Goal: Find specific page/section: Locate a particular part of the current website

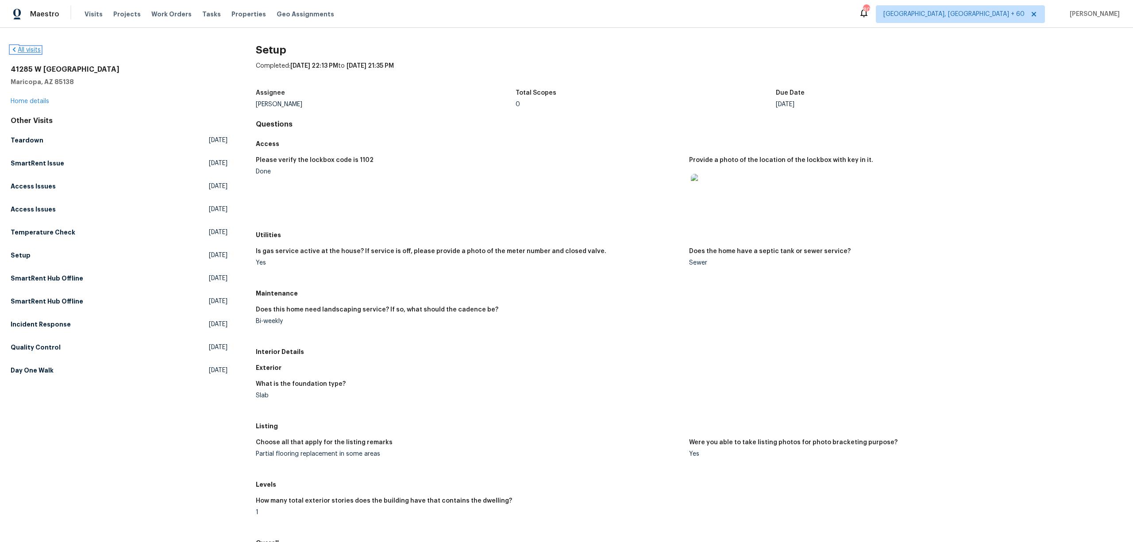
click at [13, 48] on icon at bounding box center [14, 49] width 7 height 7
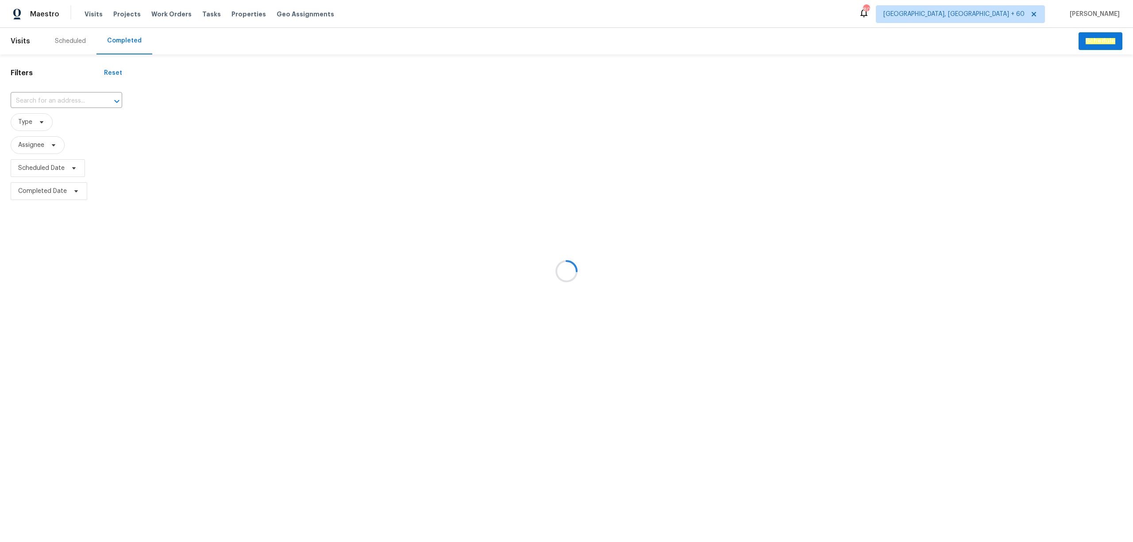
click at [121, 45] on div at bounding box center [566, 271] width 1133 height 542
click at [58, 103] on div at bounding box center [566, 271] width 1133 height 542
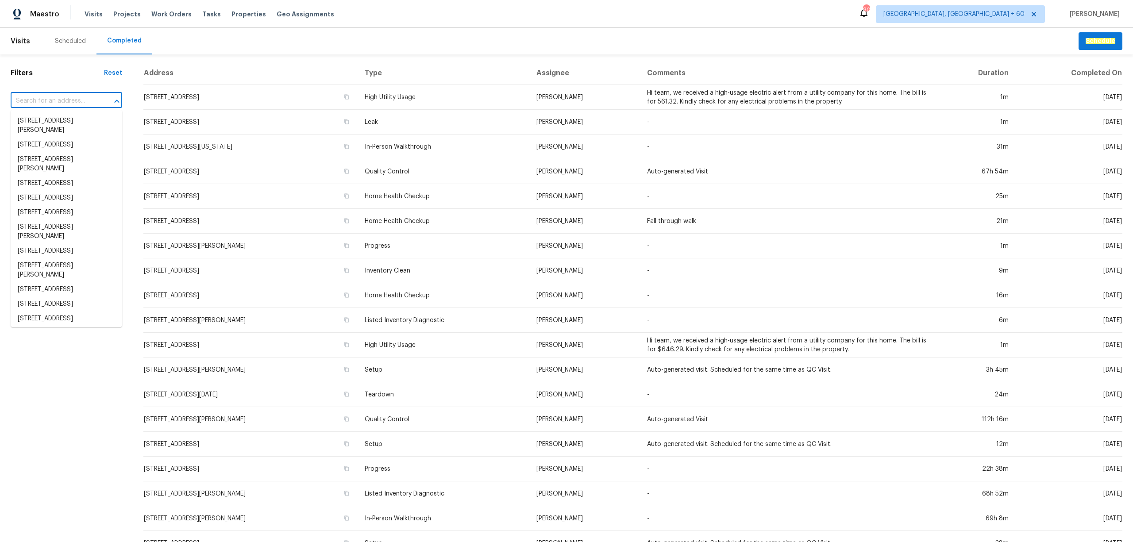
click at [57, 103] on input "text" at bounding box center [54, 101] width 87 height 14
paste input "[STREET_ADDRESS][PERSON_NAME]"
type input "[STREET_ADDRESS][PERSON_NAME]"
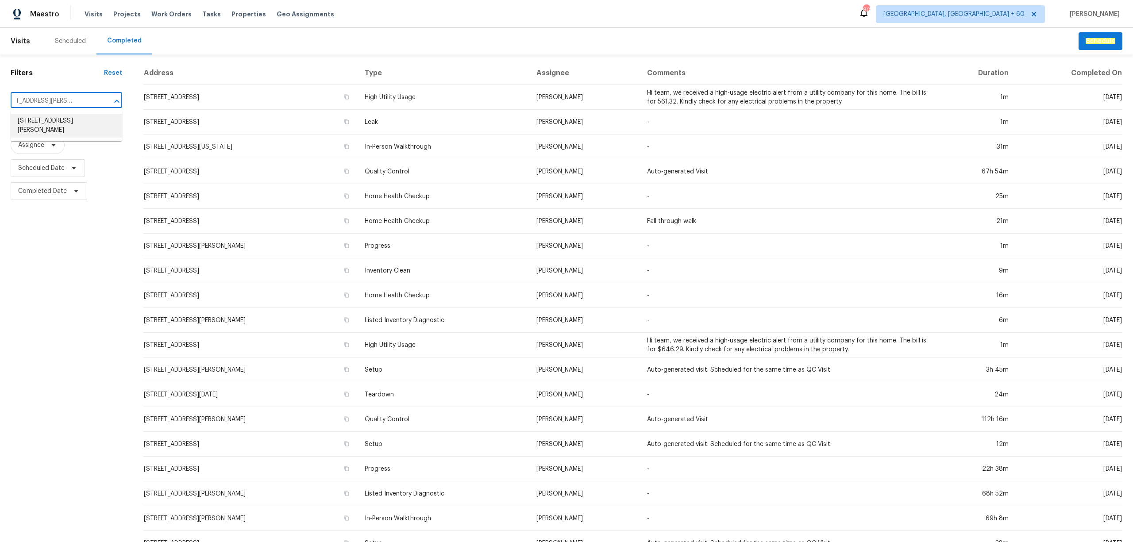
click at [80, 126] on li "[STREET_ADDRESS][PERSON_NAME]" at bounding box center [67, 126] width 112 height 24
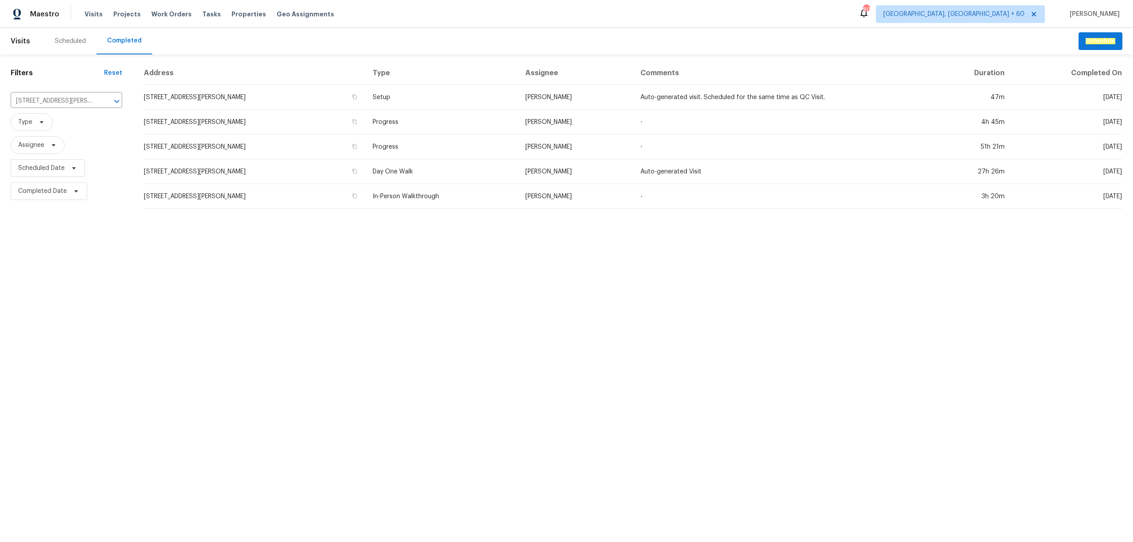
drag, startPoint x: 586, startPoint y: 305, endPoint x: 495, endPoint y: 228, distance: 120.0
click at [585, 216] on html "Maestro Visits Projects Work Orders Tasks Properties Geo Assignments [GEOGRAPHI…" at bounding box center [566, 108] width 1133 height 216
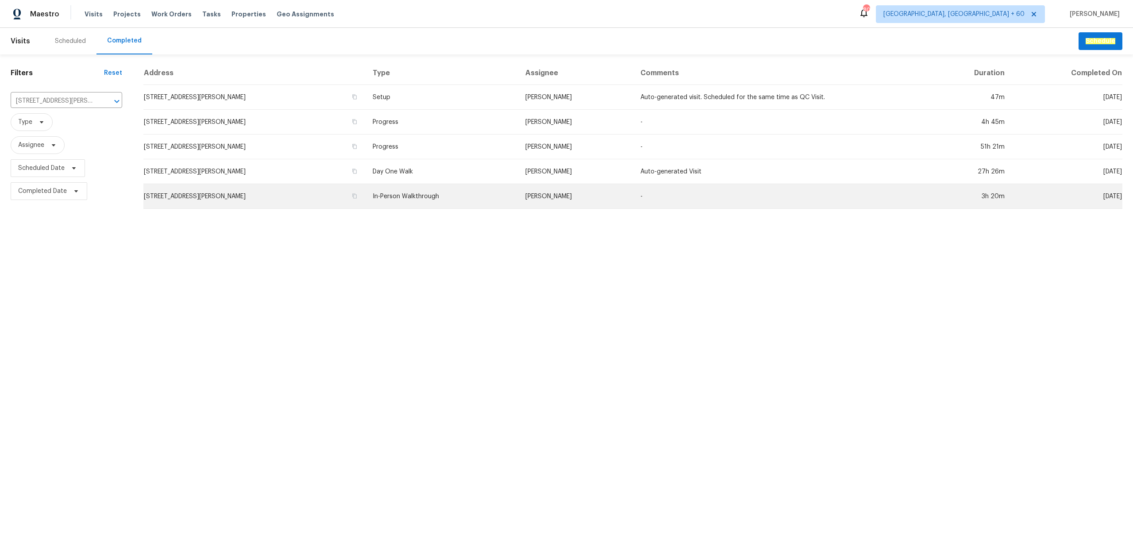
click at [480, 197] on td "In-Person Walkthrough" at bounding box center [442, 196] width 153 height 25
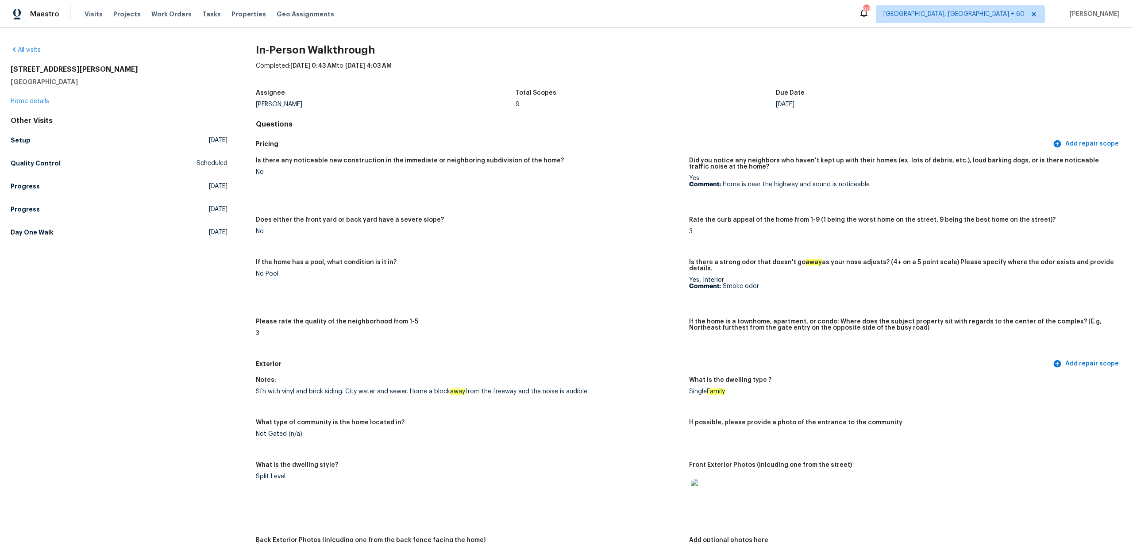
click at [681, 62] on div "Completed: [DATE] 0:43 AM to [DATE] 4:03 AM" at bounding box center [689, 73] width 867 height 23
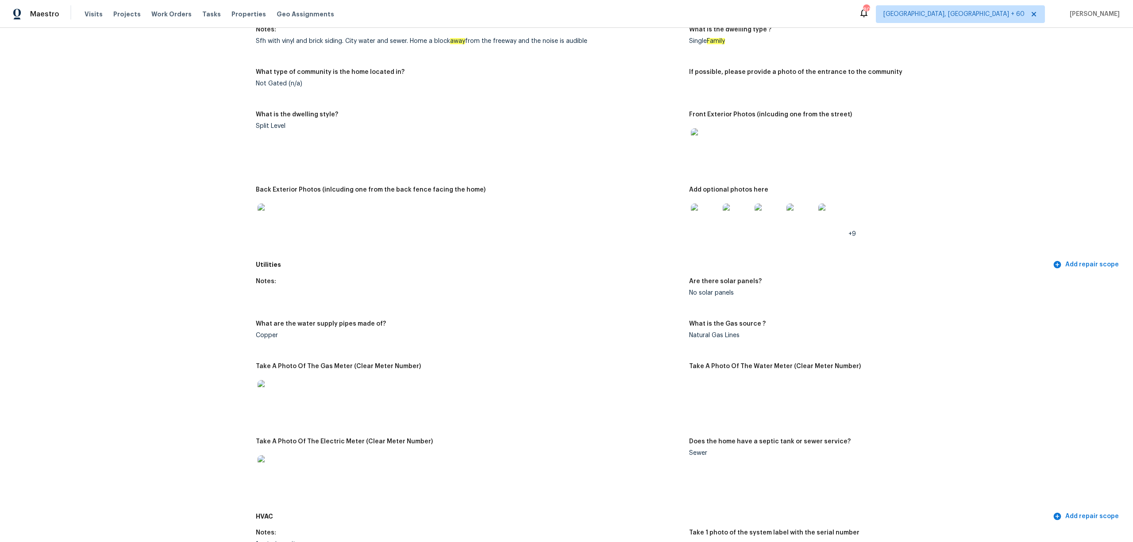
click at [698, 213] on img at bounding box center [705, 218] width 28 height 28
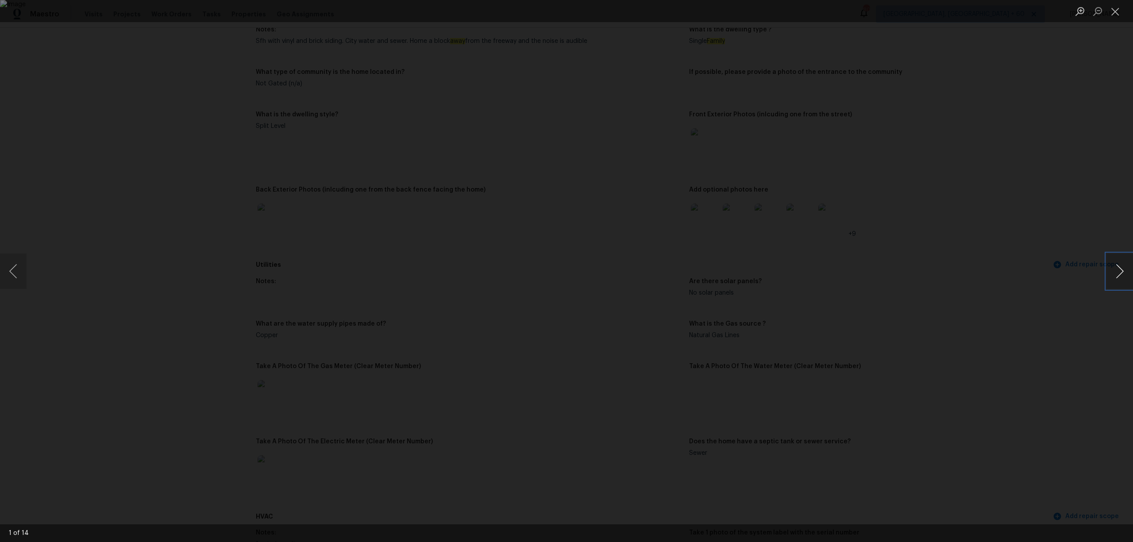
click at [1118, 266] on button "Next image" at bounding box center [1120, 271] width 27 height 35
